Goal: Transaction & Acquisition: Purchase product/service

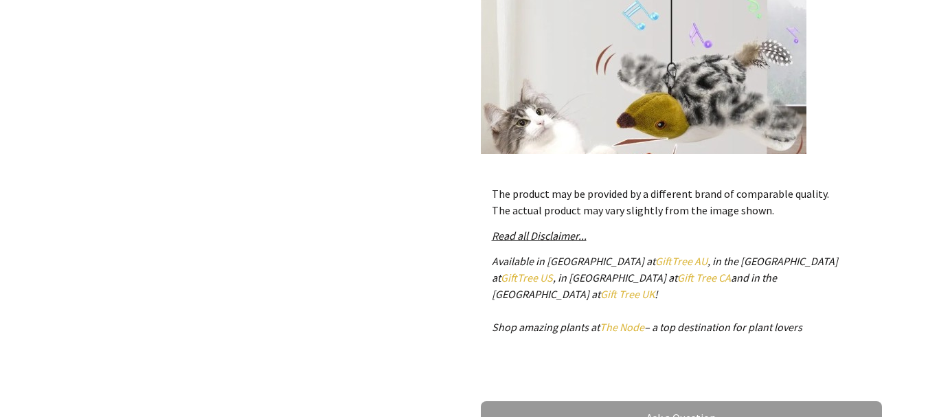
scroll to position [1869, 0]
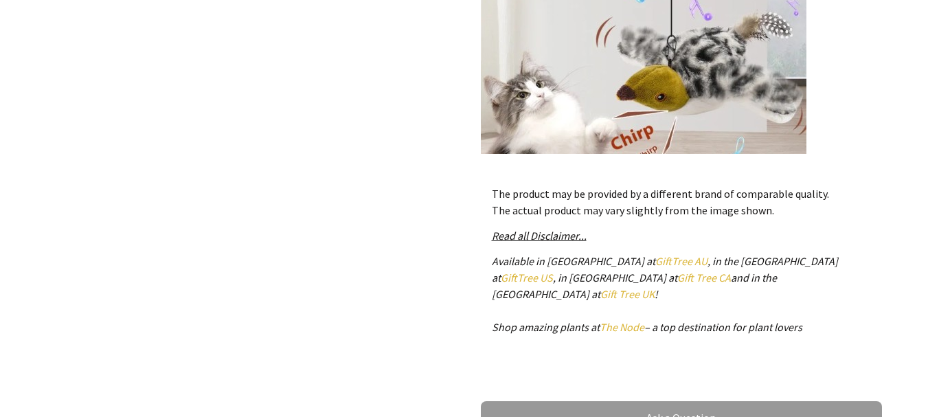
click at [648, 80] on img at bounding box center [644, 67] width 326 height 566
click at [775, 85] on img at bounding box center [644, 67] width 326 height 566
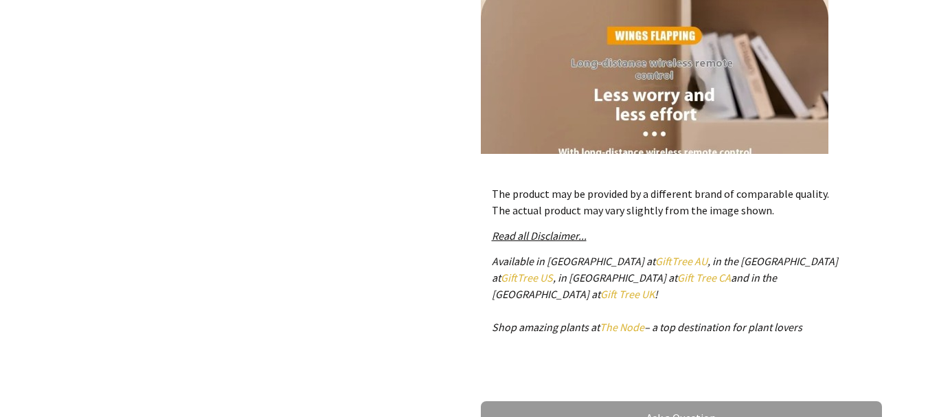
scroll to position [7037, 0]
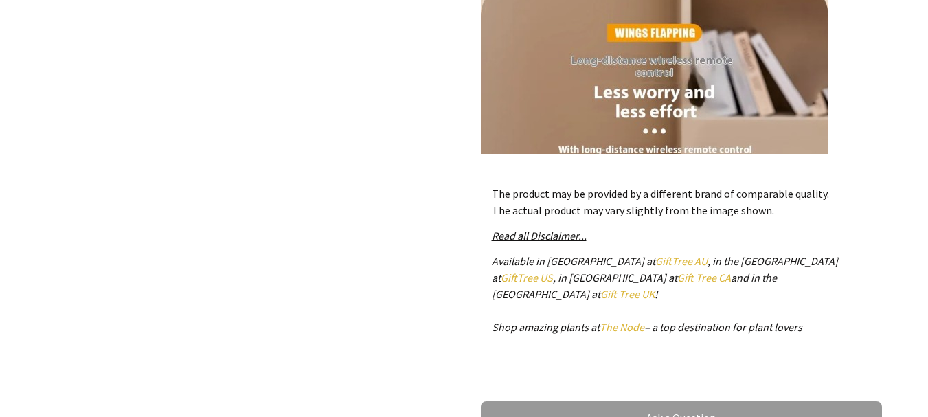
click at [801, 117] on img at bounding box center [655, 246] width 348 height 531
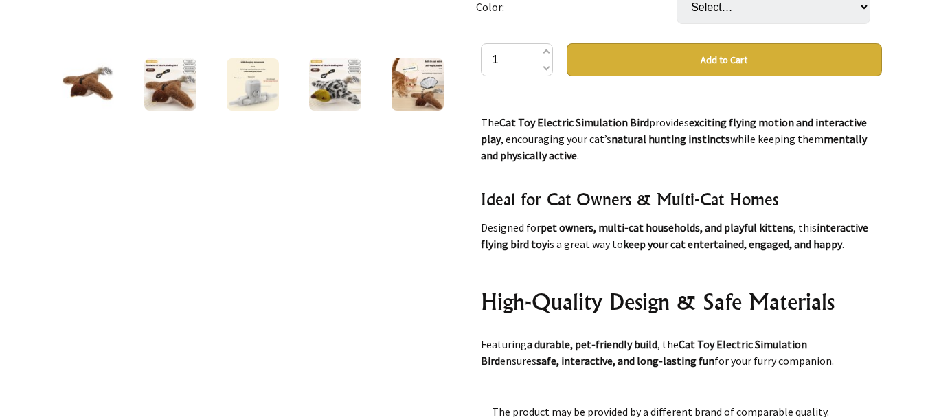
scroll to position [693, 0]
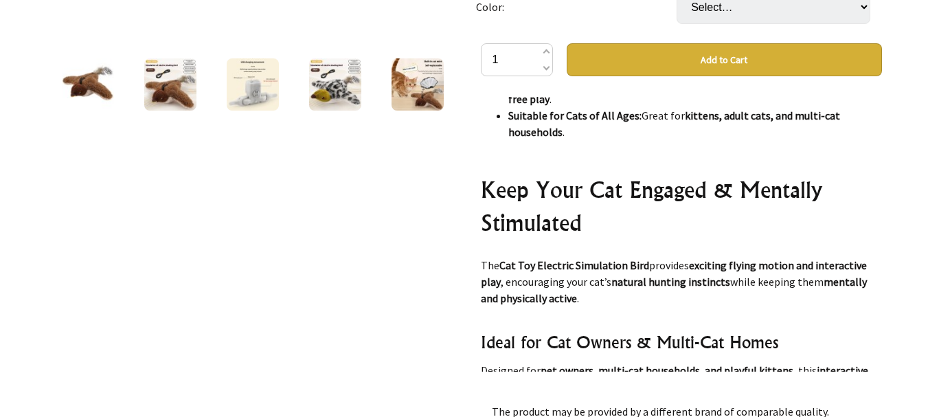
click at [758, 60] on button "Add to Cart" at bounding box center [724, 59] width 315 height 33
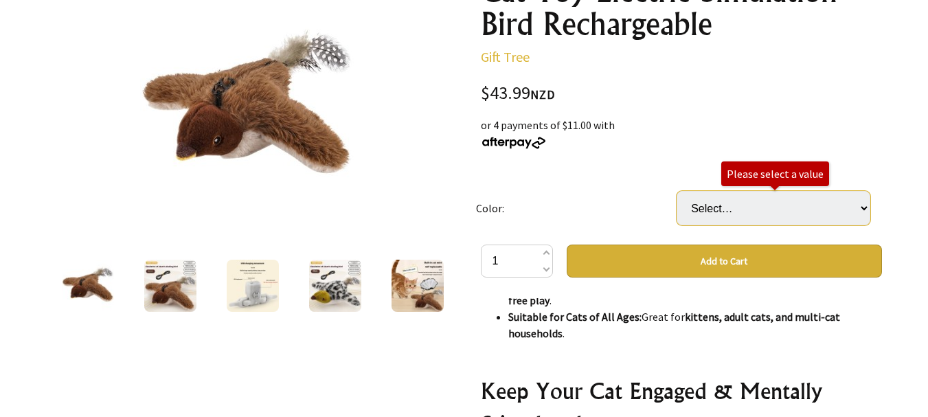
click at [860, 208] on select "Select… Skua Remote Control Version Sparrow Remote Control Version" at bounding box center [774, 208] width 194 height 34
select select "Skua Remote Control Version"
click at [677, 191] on select "Select… Skua Remote Control Version Sparrow Remote Control Version" at bounding box center [774, 208] width 194 height 34
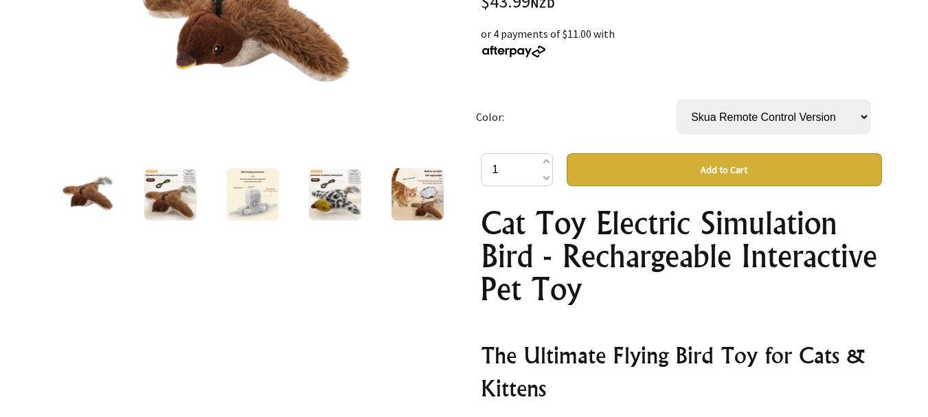
scroll to position [300, 0]
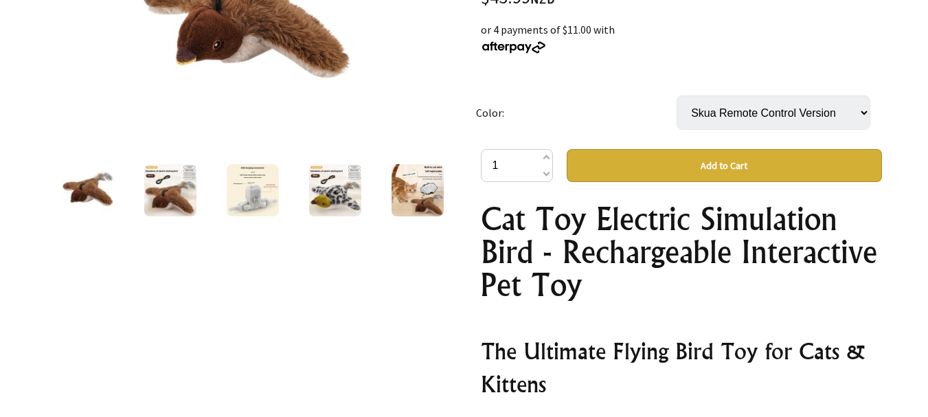
click at [725, 163] on button "Add to Cart" at bounding box center [724, 165] width 315 height 33
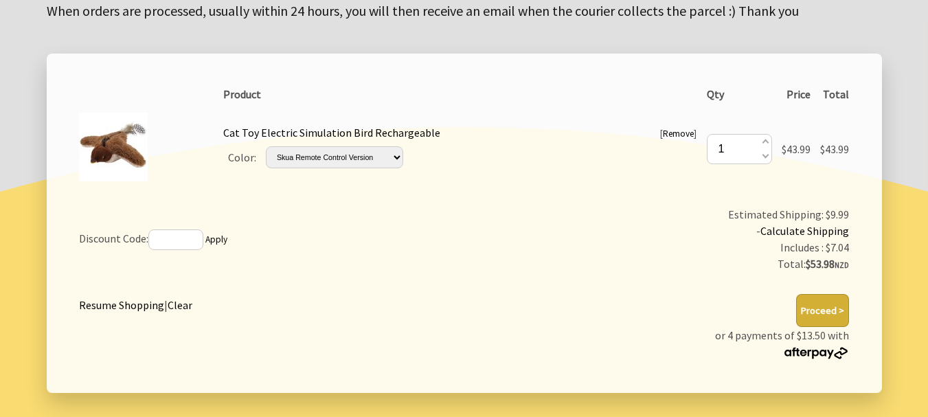
scroll to position [243, 0]
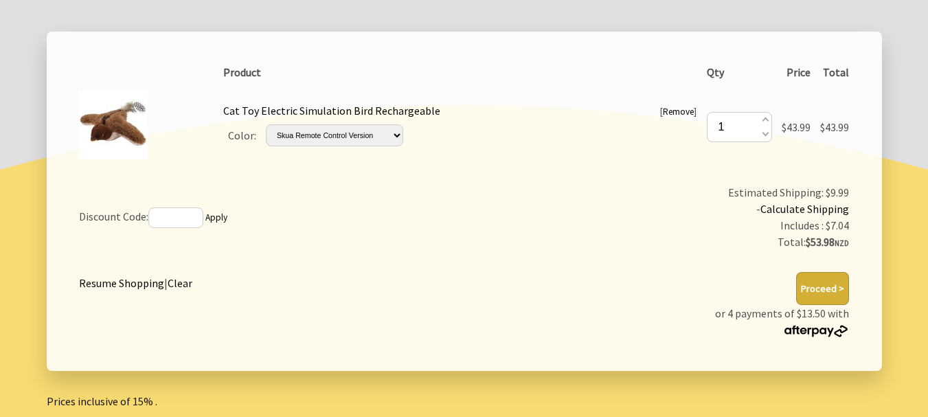
click at [823, 278] on button "Proceed >" at bounding box center [823, 288] width 53 height 33
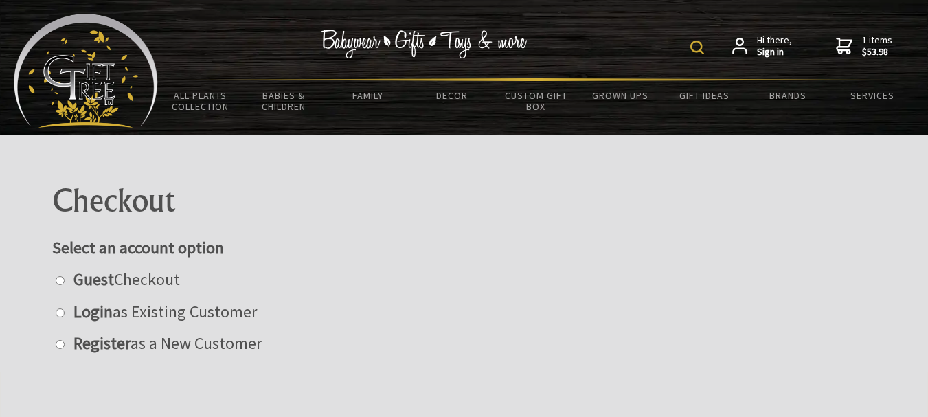
click at [93, 282] on strong "Guest" at bounding box center [94, 279] width 41 height 21
click at [65, 282] on input "radio" at bounding box center [60, 280] width 9 height 9
radio input "true"
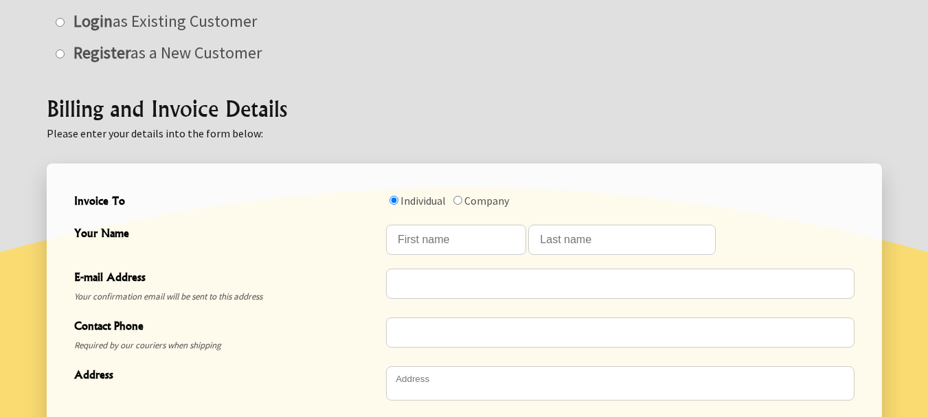
scroll to position [318, 0]
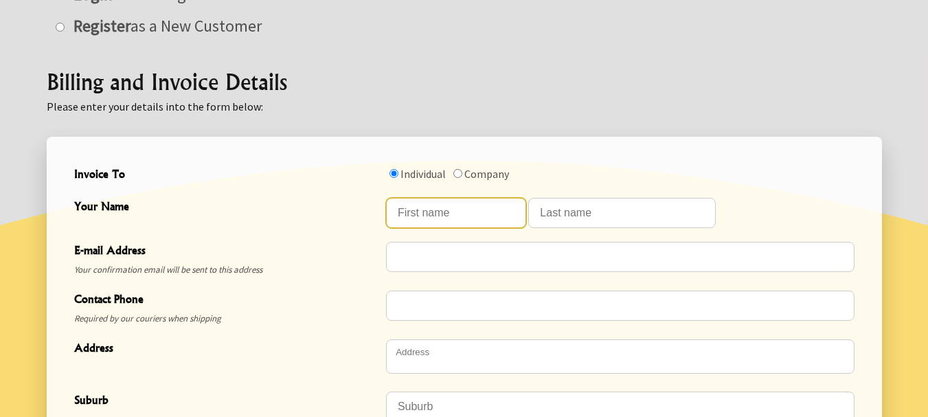
click at [425, 211] on input "Your Name" at bounding box center [456, 213] width 140 height 30
type input "Peter William"
type input "Fergusson"
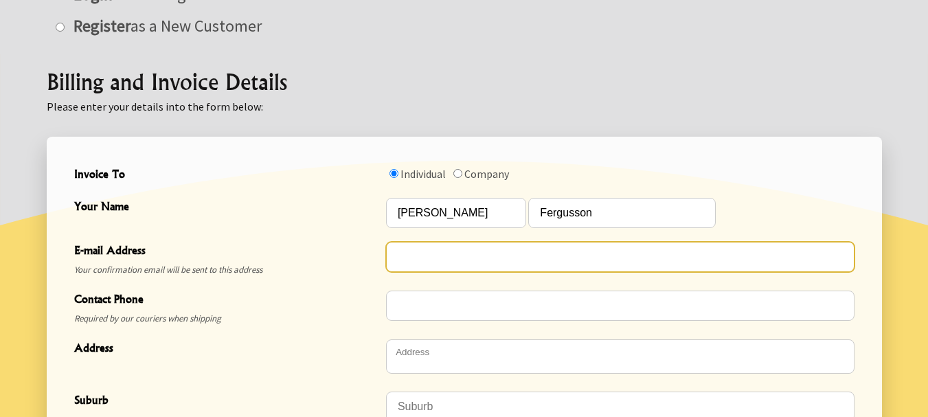
type input "petewfergusson@gmail.com"
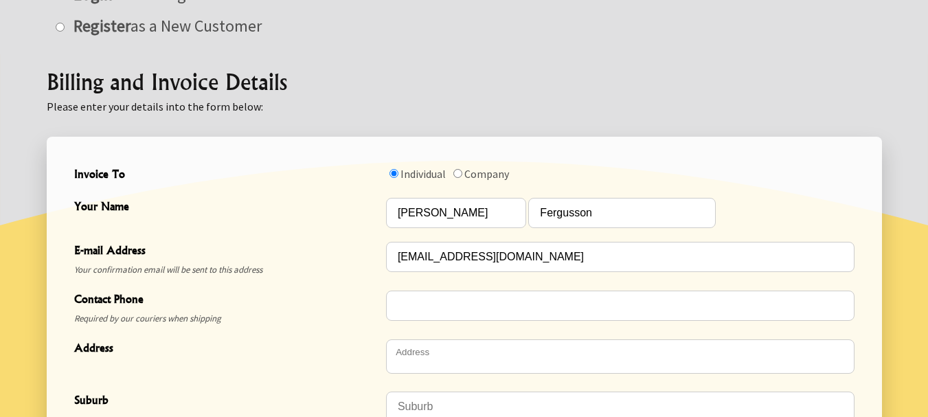
type input "0210395370"
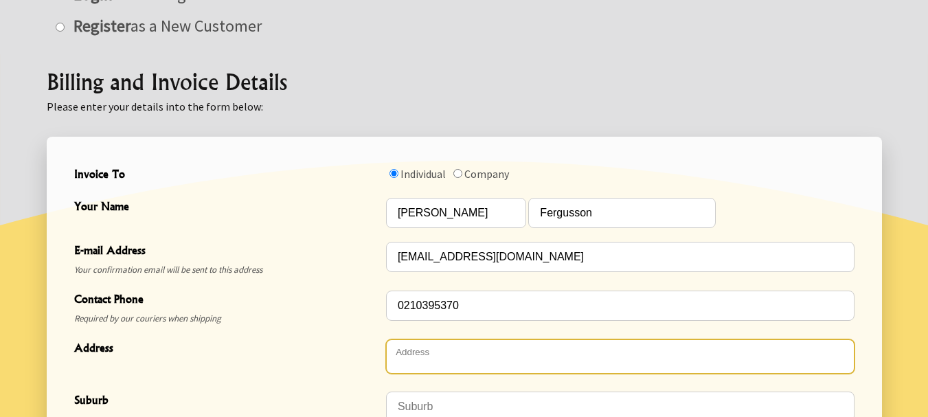
click at [428, 362] on textarea "Address" at bounding box center [620, 356] width 469 height 34
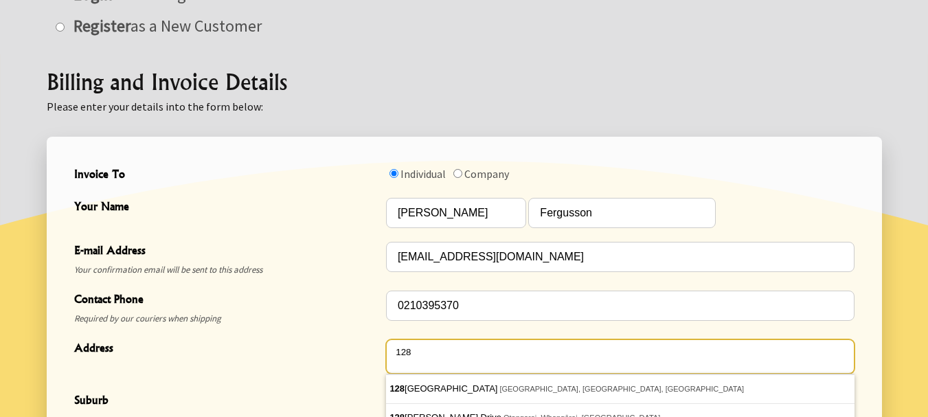
click at [428, 362] on textarea "128" at bounding box center [620, 356] width 469 height 34
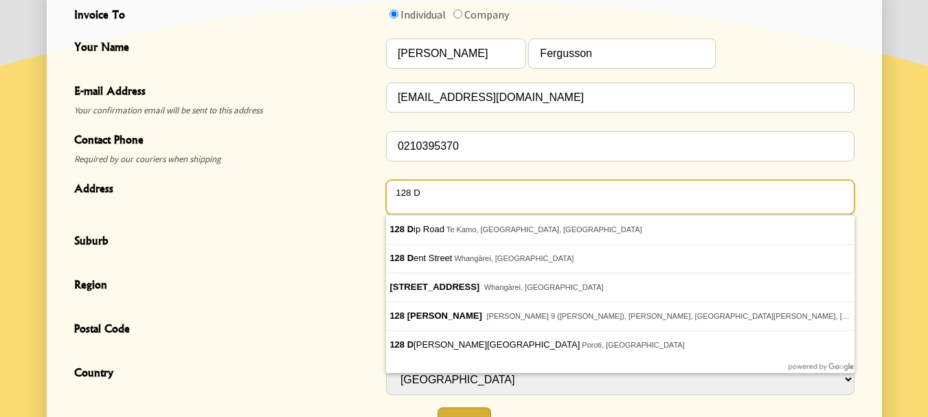
scroll to position [464, 0]
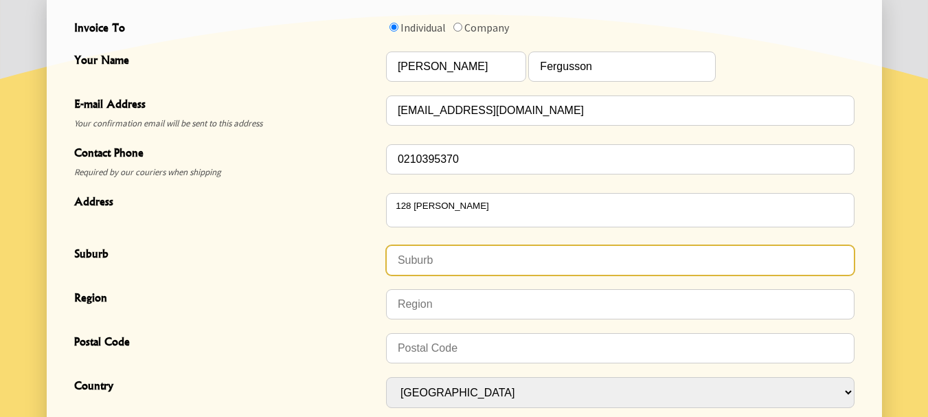
type textarea "128D Murphy Road"
type input "Awakeri"
type input "3192"
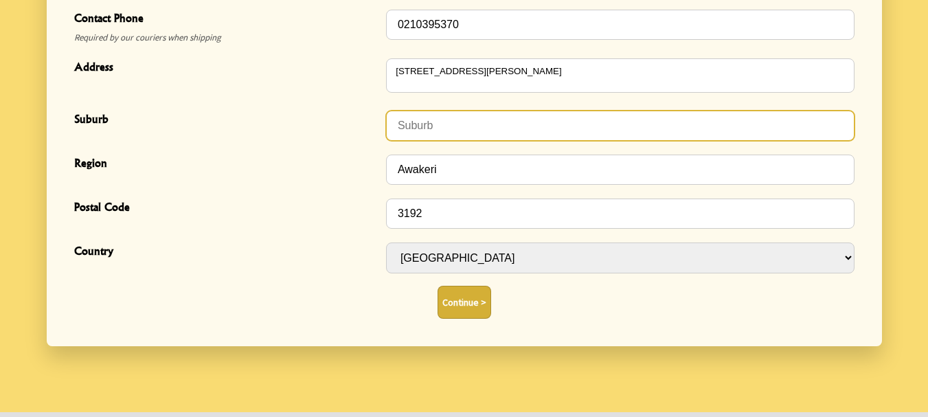
scroll to position [600, 0]
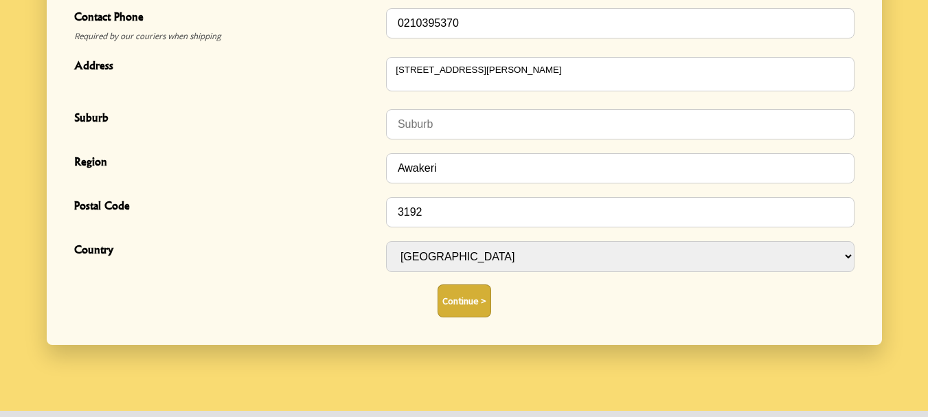
click at [471, 300] on button "Continue >" at bounding box center [465, 301] width 54 height 33
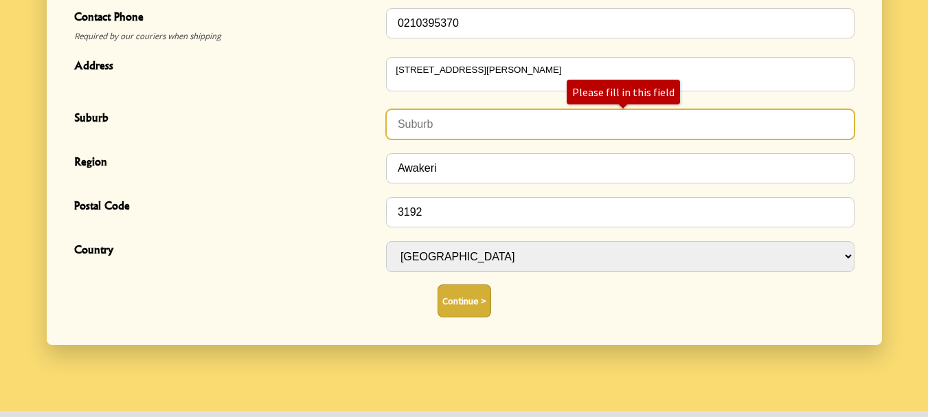
click at [438, 128] on input "Suburb" at bounding box center [620, 124] width 469 height 30
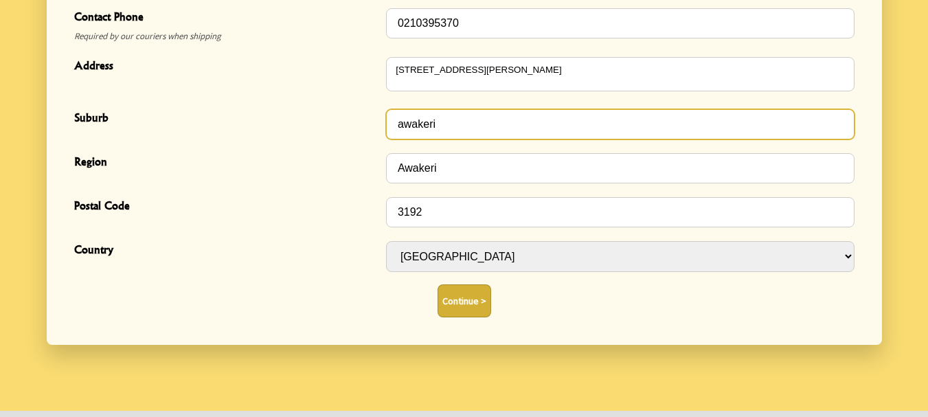
type input "awakeri"
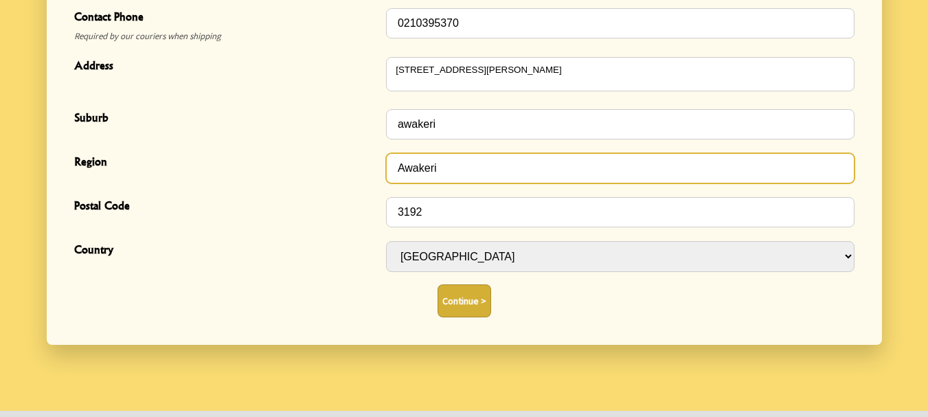
click at [441, 166] on input "Awakeri" at bounding box center [620, 168] width 469 height 30
type input "A"
type input "Whakatane"
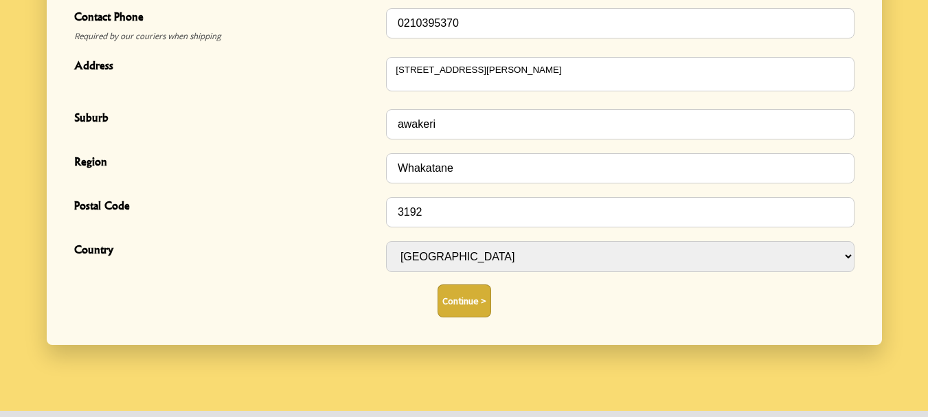
click at [475, 298] on button "Continue >" at bounding box center [465, 301] width 54 height 33
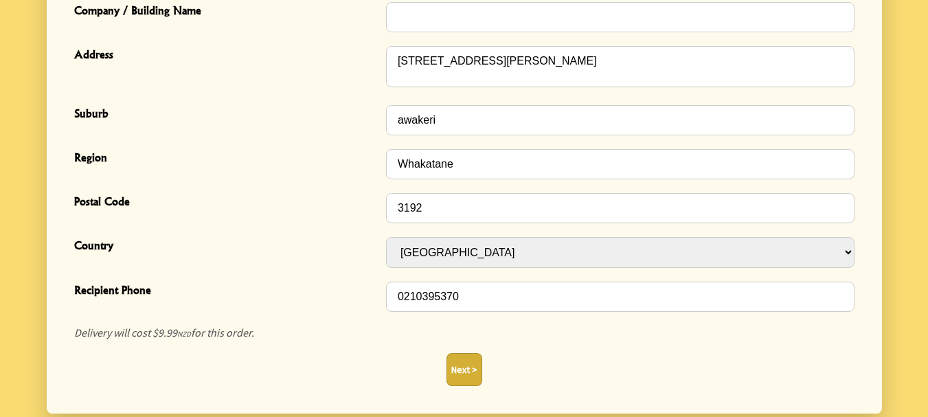
scroll to position [504, 0]
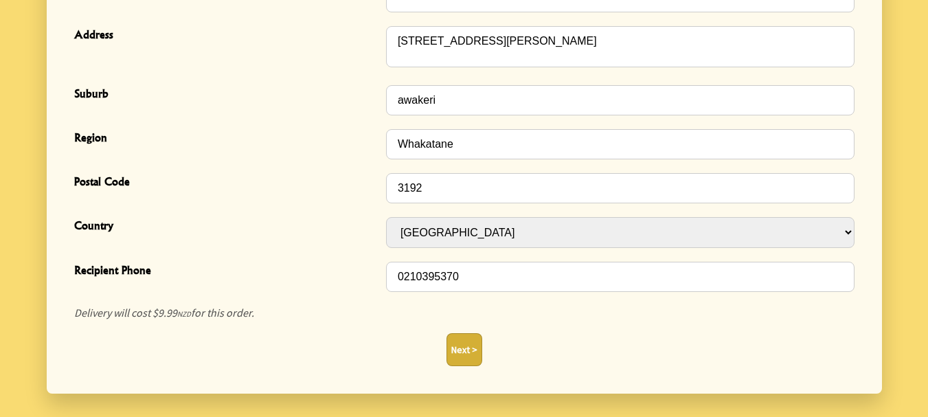
click at [452, 342] on button "Next >" at bounding box center [465, 349] width 36 height 33
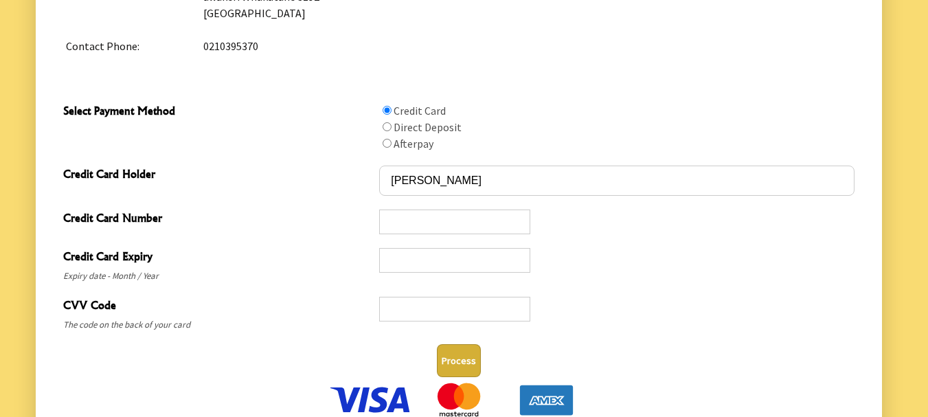
scroll to position [691, 0]
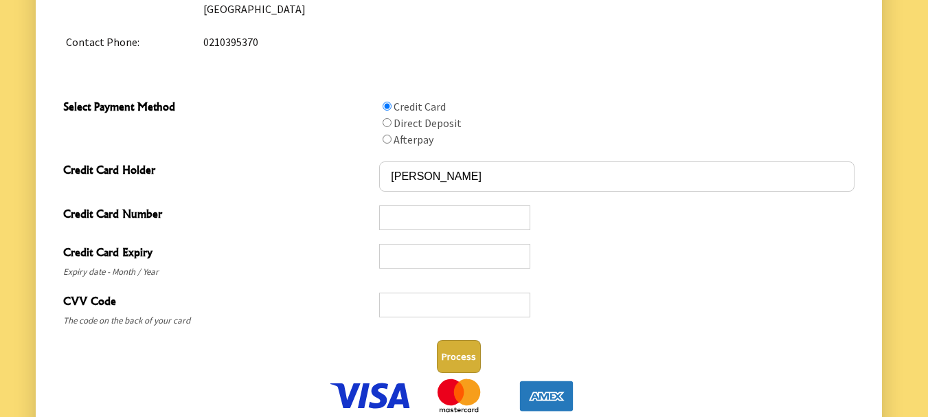
click at [388, 122] on input "Select Payment Method" at bounding box center [387, 122] width 9 height 9
radio input "true"
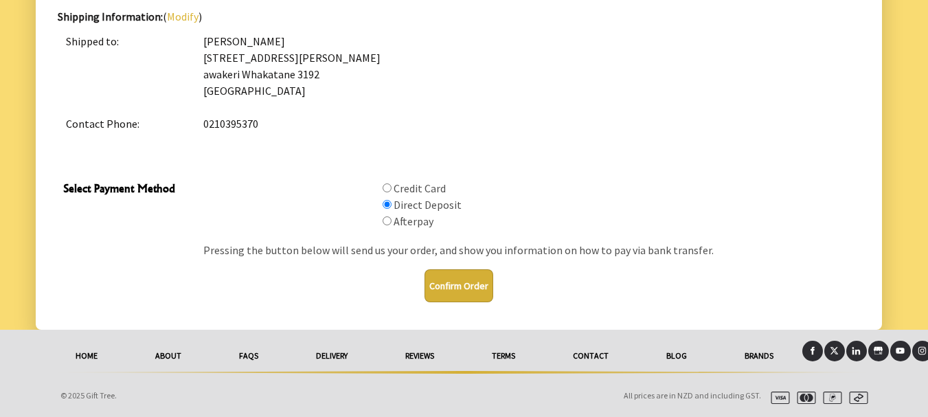
scroll to position [610, 0]
click at [465, 285] on button "Confirm Order" at bounding box center [459, 285] width 69 height 33
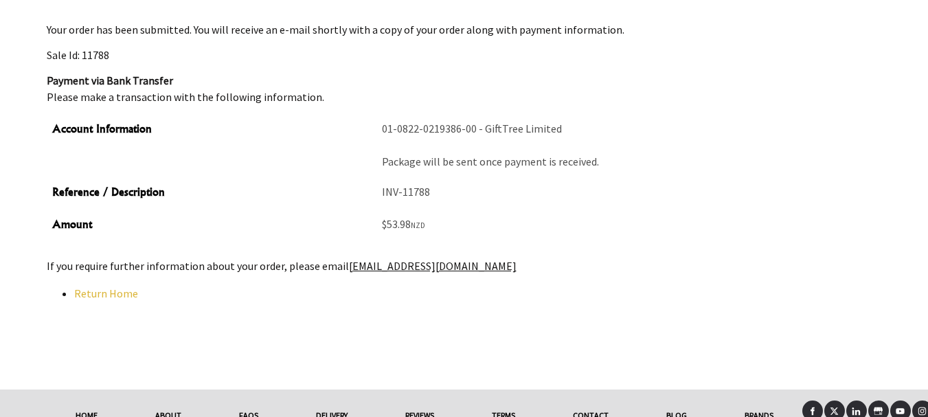
scroll to position [218, 0]
